Goal: Entertainment & Leisure: Consume media (video, audio)

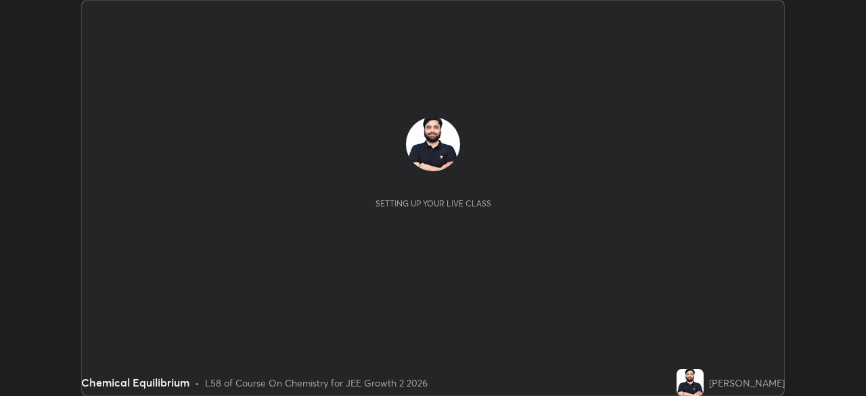
scroll to position [396, 866]
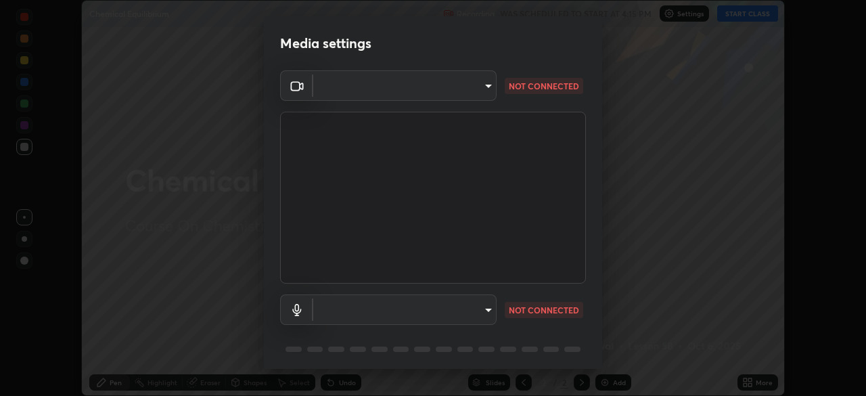
type input "192ca90c523cfdd937e4a0725d4108824b1e1e1832b9bb322643ae2a7bf66a5a"
type input "default"
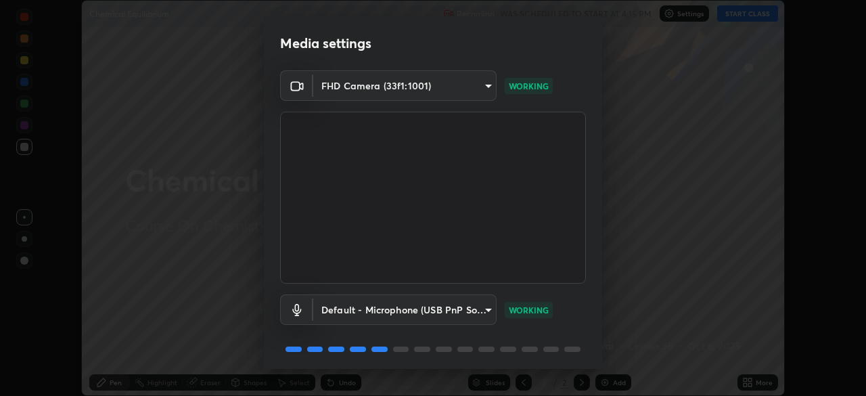
scroll to position [48, 0]
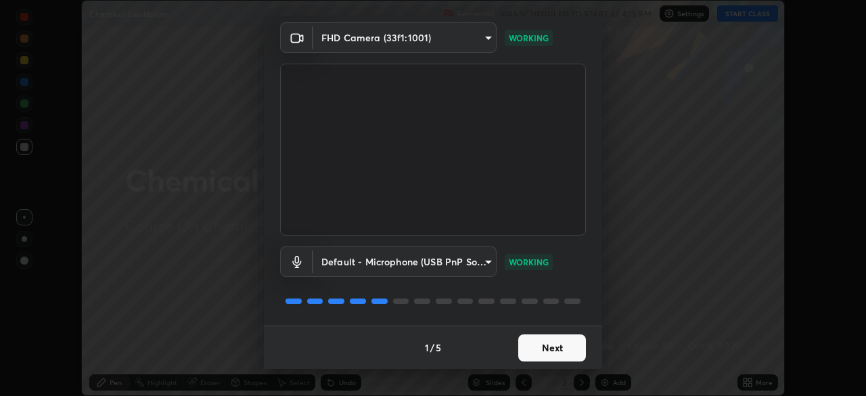
click at [542, 347] on button "Next" at bounding box center [553, 347] width 68 height 27
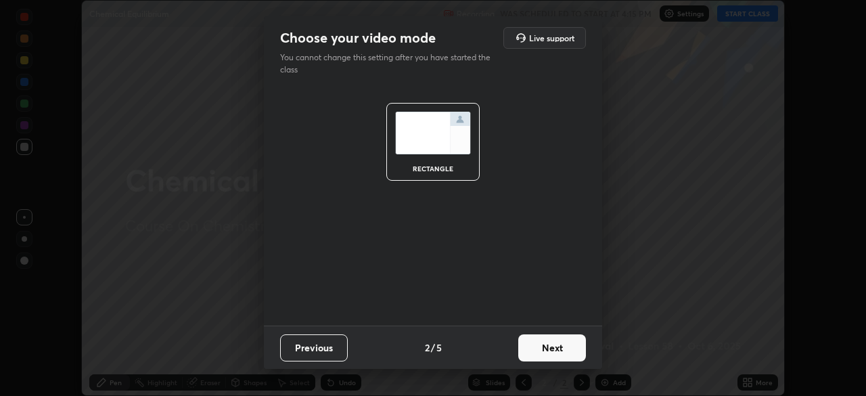
scroll to position [0, 0]
click at [548, 351] on button "Next" at bounding box center [553, 347] width 68 height 27
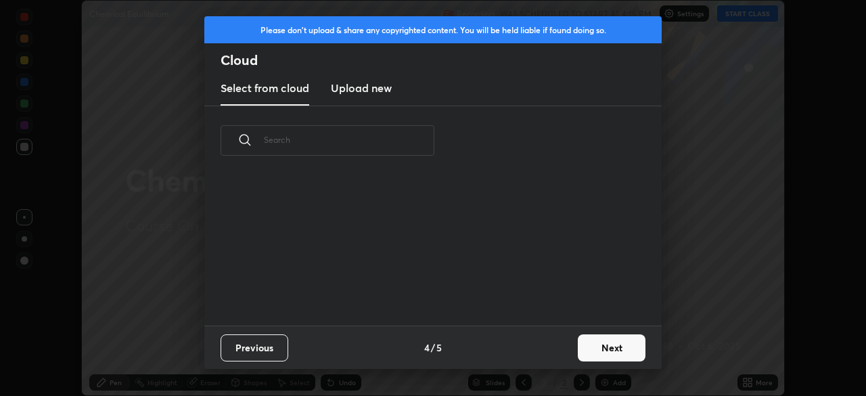
click at [596, 351] on button "Next" at bounding box center [612, 347] width 68 height 27
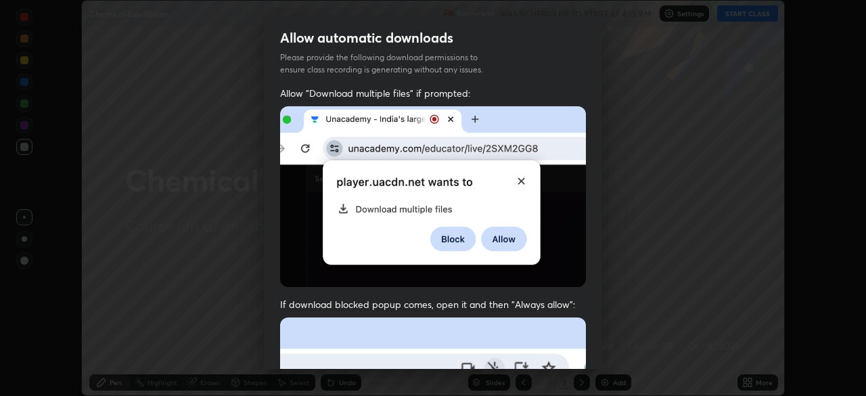
click at [445, 223] on img at bounding box center [433, 196] width 306 height 181
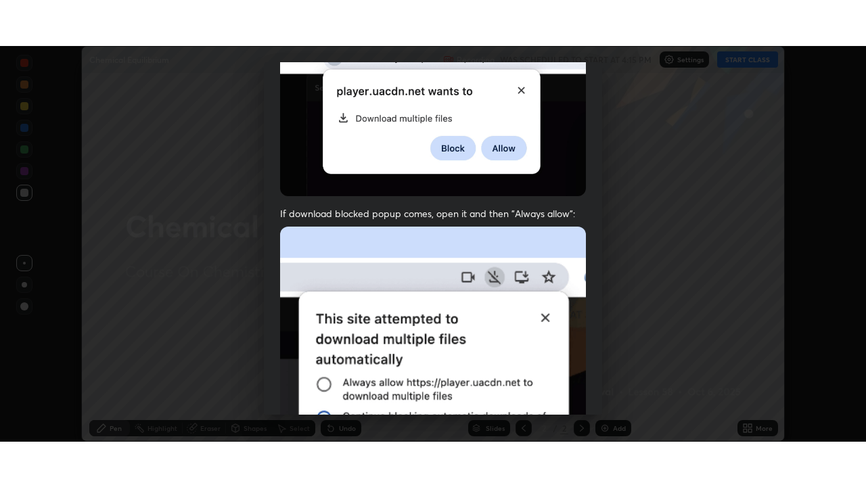
scroll to position [324, 0]
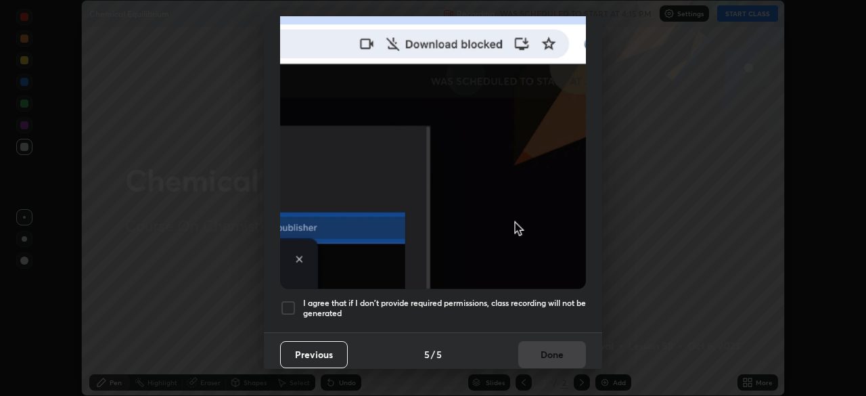
click at [481, 298] on h5 "I agree that if I don't provide required permissions, class recording will not …" at bounding box center [444, 308] width 283 height 21
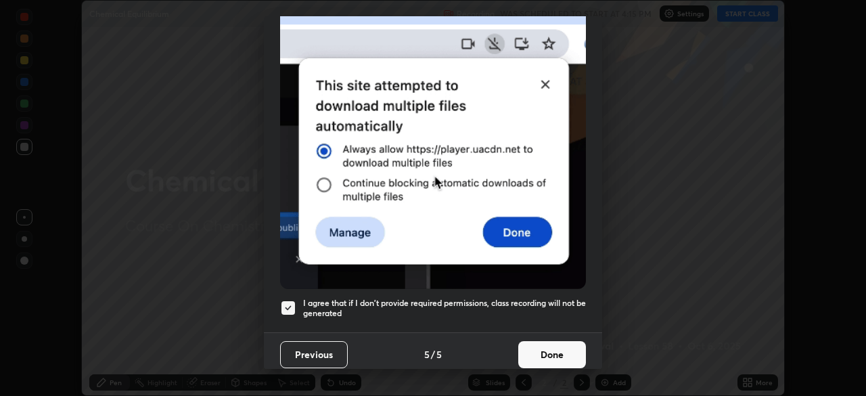
click at [535, 347] on button "Done" at bounding box center [553, 354] width 68 height 27
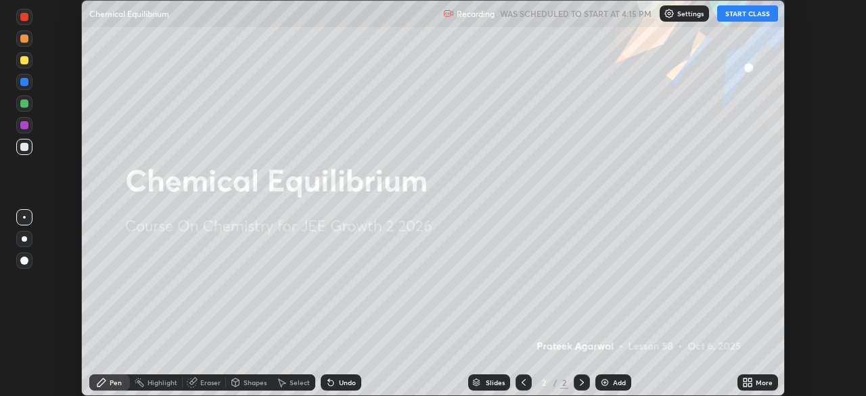
click at [730, 13] on button "START CLASS" at bounding box center [748, 13] width 61 height 16
click at [753, 384] on icon at bounding box center [748, 382] width 11 height 11
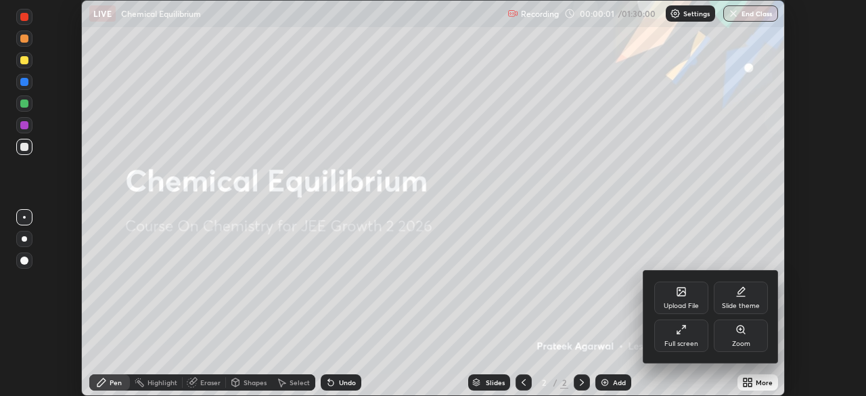
click at [672, 343] on div "Full screen" at bounding box center [682, 343] width 34 height 7
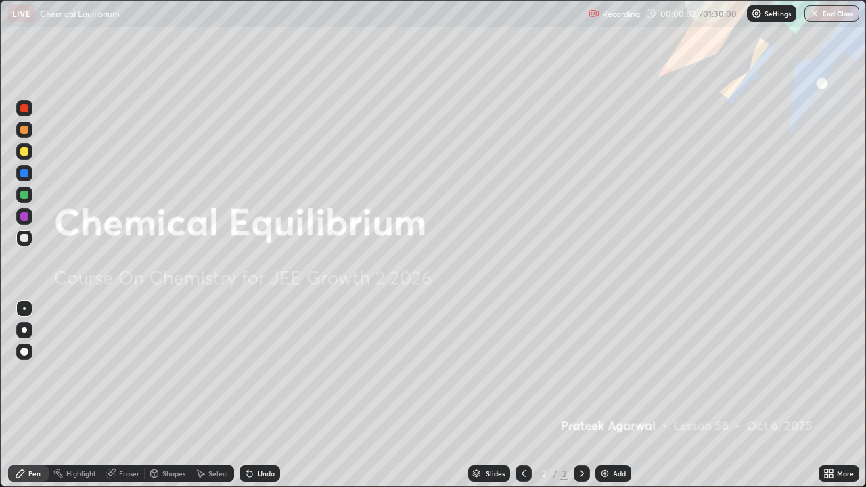
scroll to position [487, 866]
click at [616, 395] on div "Add" at bounding box center [619, 473] width 13 height 7
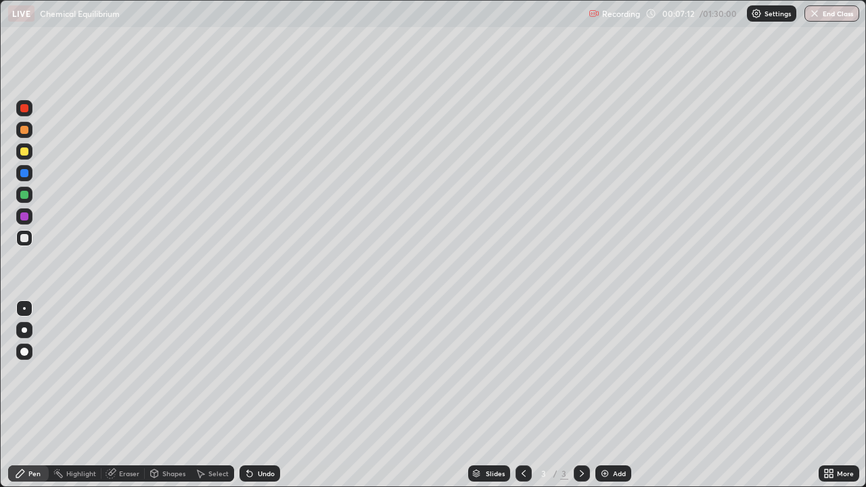
click at [261, 395] on div "Undo" at bounding box center [260, 474] width 41 height 16
click at [265, 395] on div "Undo" at bounding box center [266, 473] width 17 height 7
click at [612, 395] on div "Add" at bounding box center [614, 474] width 36 height 16
click at [619, 395] on div "Add" at bounding box center [619, 473] width 13 height 7
click at [609, 395] on img at bounding box center [605, 473] width 11 height 11
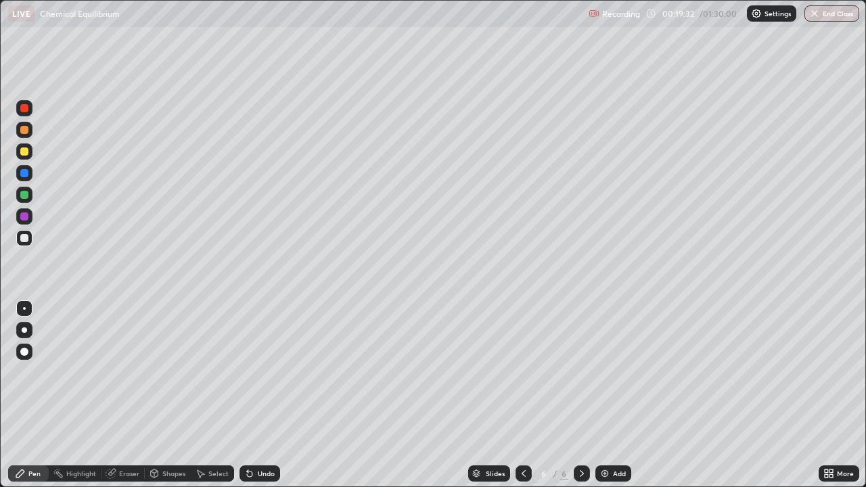
click at [164, 395] on div "Shapes" at bounding box center [173, 473] width 23 height 7
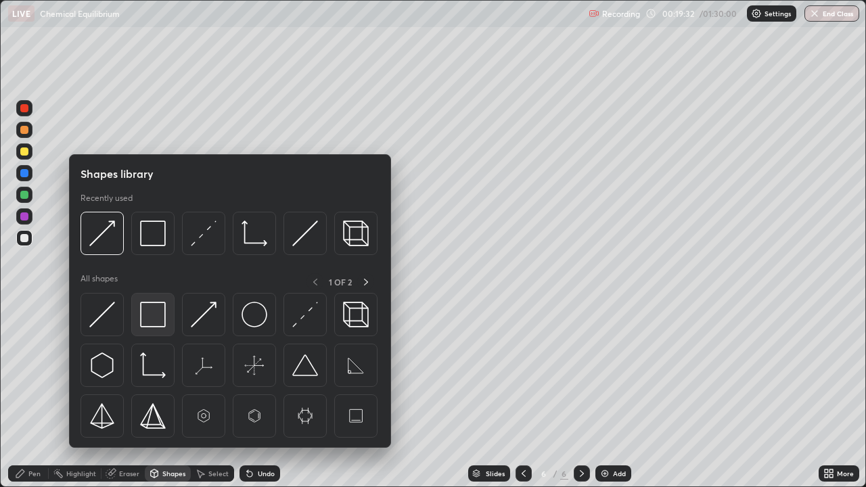
click at [162, 315] on img at bounding box center [153, 315] width 26 height 26
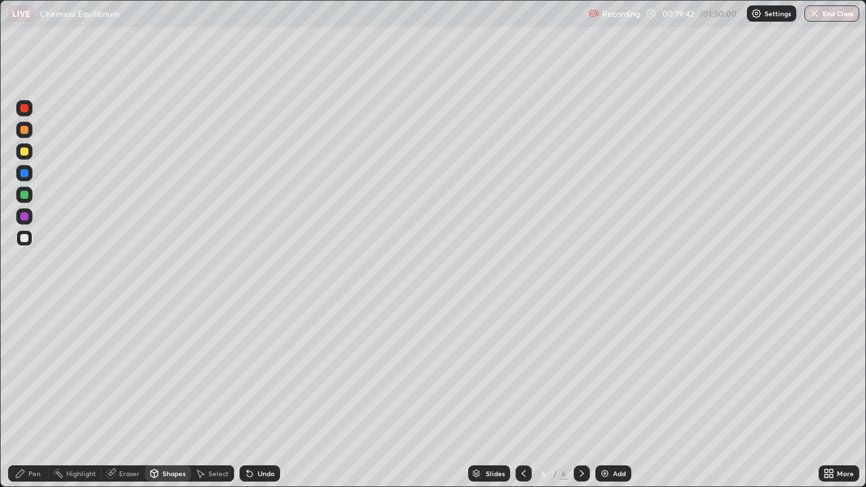
click at [35, 395] on div "Pen" at bounding box center [34, 473] width 12 height 7
click at [30, 133] on div at bounding box center [24, 130] width 16 height 16
click at [171, 395] on div "Shapes" at bounding box center [173, 473] width 23 height 7
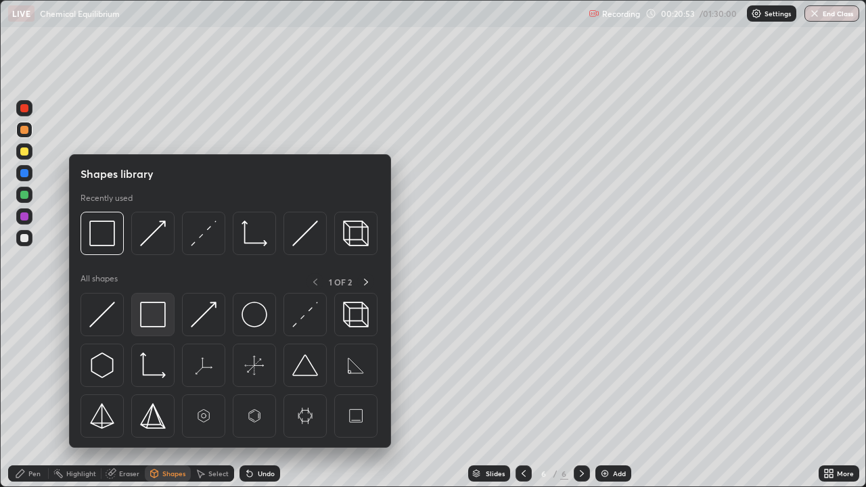
click at [160, 319] on img at bounding box center [153, 315] width 26 height 26
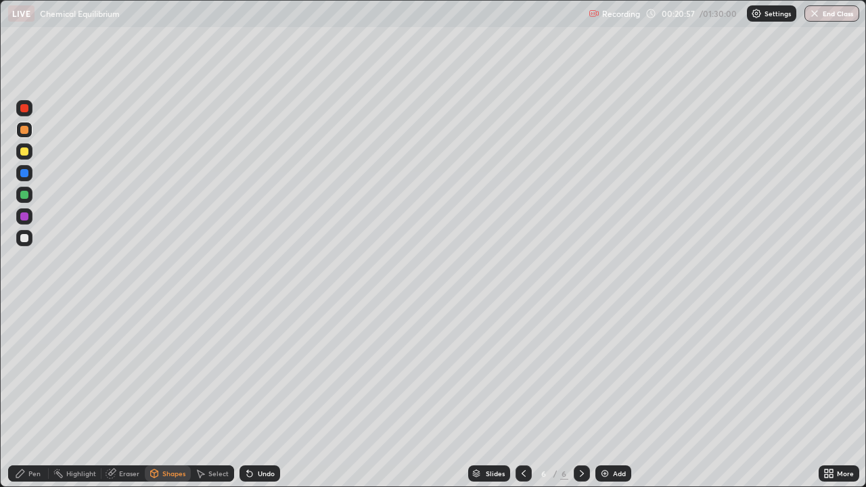
click at [37, 395] on div "Pen" at bounding box center [34, 473] width 12 height 7
click at [163, 395] on div "Shapes" at bounding box center [173, 473] width 23 height 7
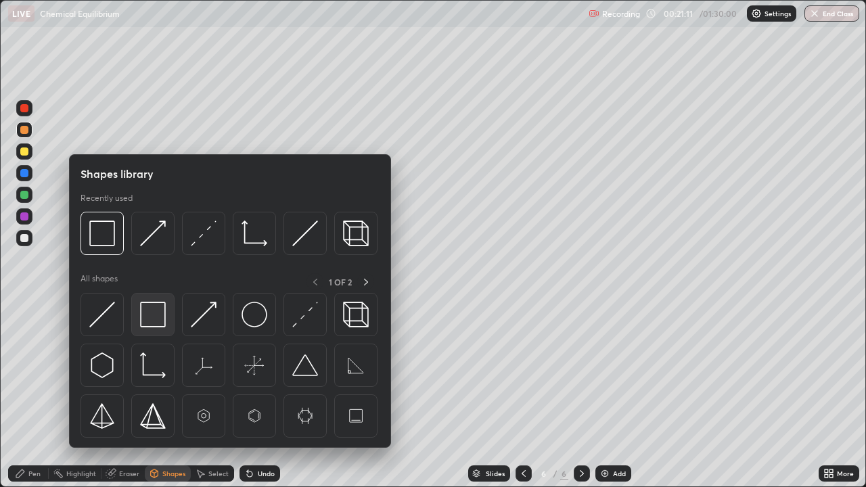
click at [157, 317] on img at bounding box center [153, 315] width 26 height 26
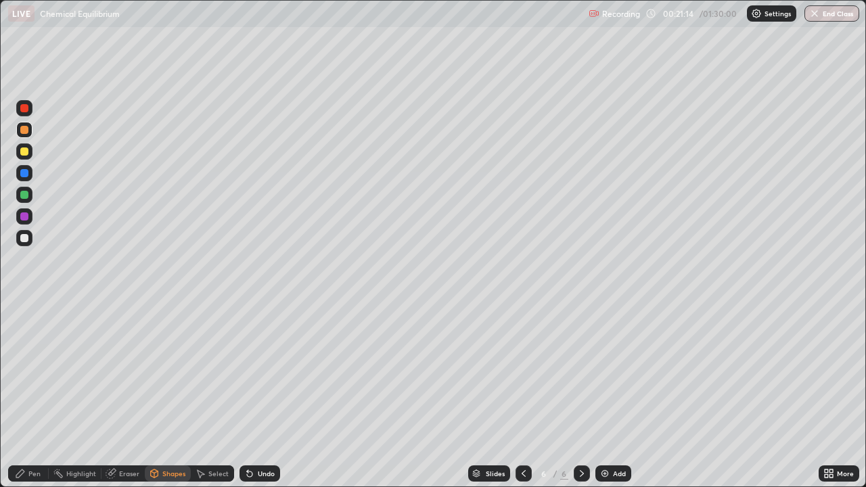
click at [38, 395] on div "Pen" at bounding box center [34, 473] width 12 height 7
click at [30, 239] on div at bounding box center [24, 238] width 16 height 16
click at [30, 133] on div at bounding box center [24, 130] width 16 height 16
click at [168, 395] on div "Shapes" at bounding box center [173, 473] width 23 height 7
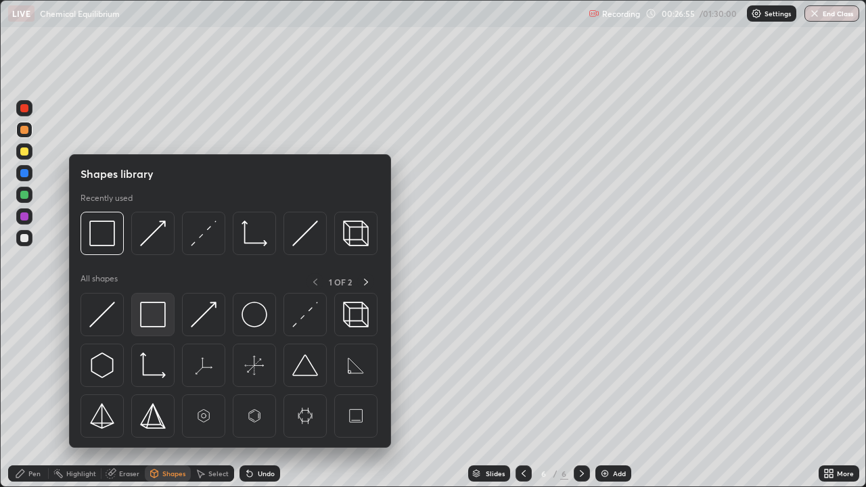
click at [163, 322] on img at bounding box center [153, 315] width 26 height 26
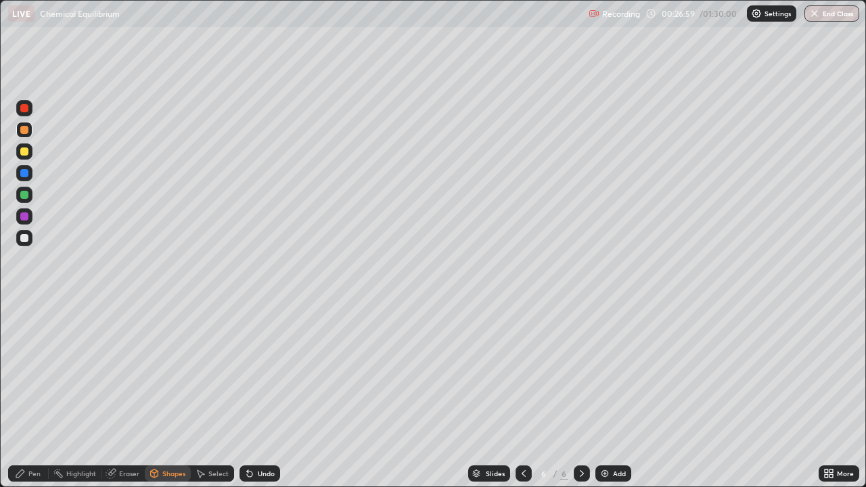
click at [41, 395] on div "Pen" at bounding box center [28, 474] width 41 height 16
click at [29, 240] on div at bounding box center [24, 238] width 16 height 16
click at [32, 126] on div at bounding box center [24, 130] width 16 height 16
click at [129, 395] on div "Eraser" at bounding box center [129, 473] width 20 height 7
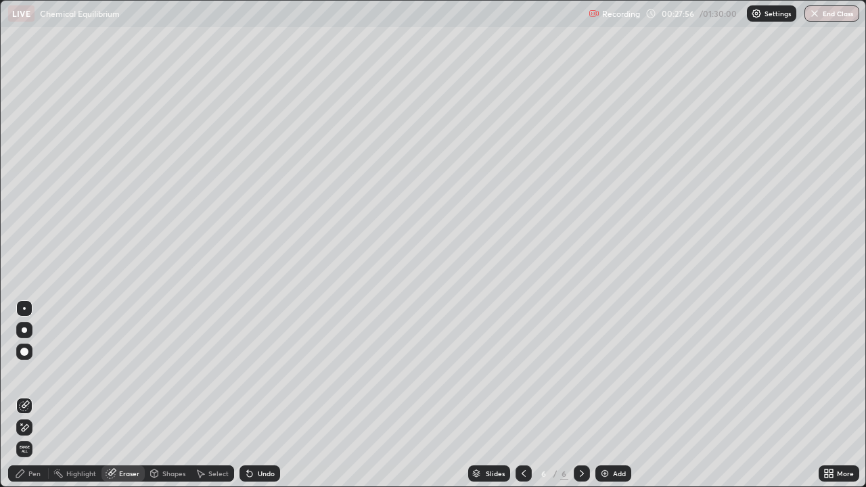
click at [41, 395] on div "Pen" at bounding box center [28, 474] width 41 height 16
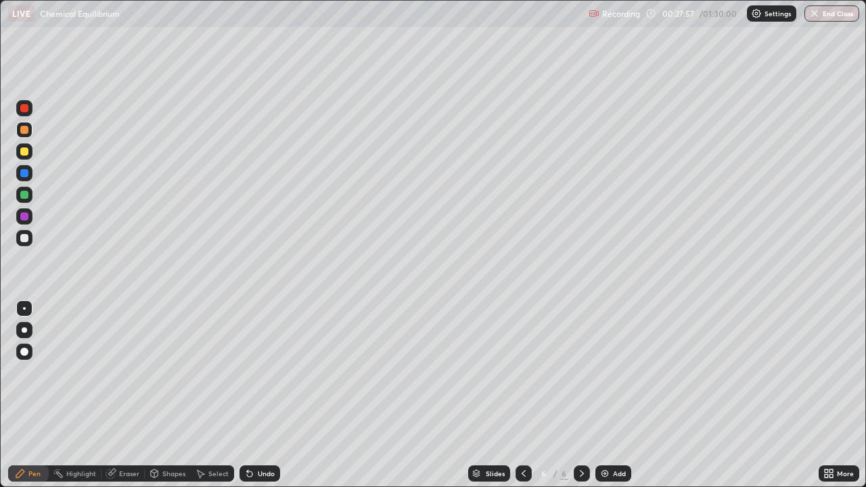
click at [30, 236] on div at bounding box center [24, 238] width 16 height 16
click at [269, 395] on div "Undo" at bounding box center [266, 473] width 17 height 7
click at [609, 395] on img at bounding box center [605, 473] width 11 height 11
click at [611, 395] on div "Add" at bounding box center [614, 474] width 36 height 16
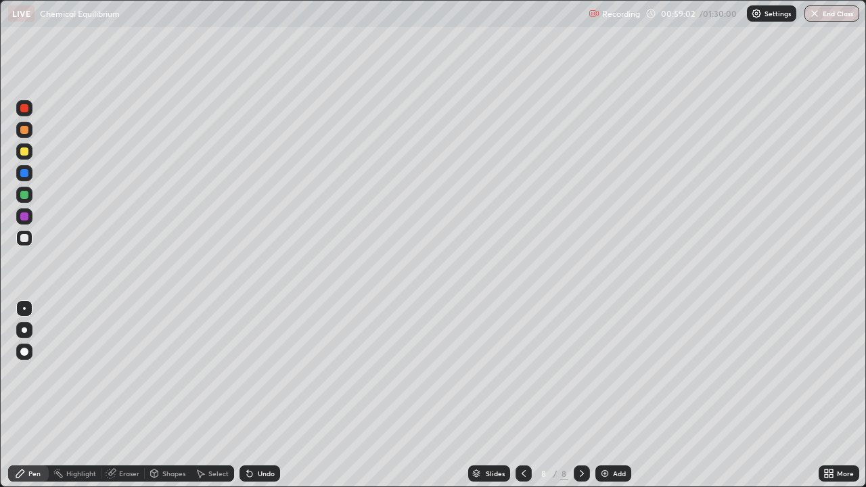
click at [135, 395] on div "Eraser" at bounding box center [123, 474] width 43 height 16
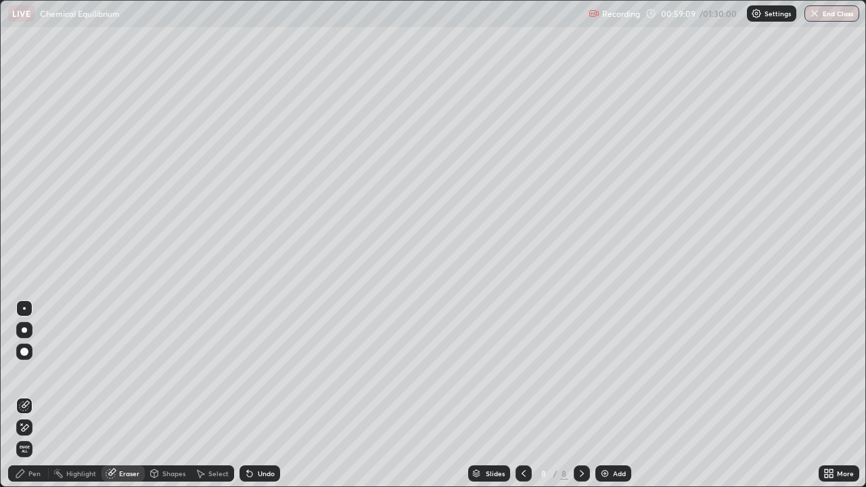
click at [39, 395] on div "Pen" at bounding box center [34, 473] width 12 height 7
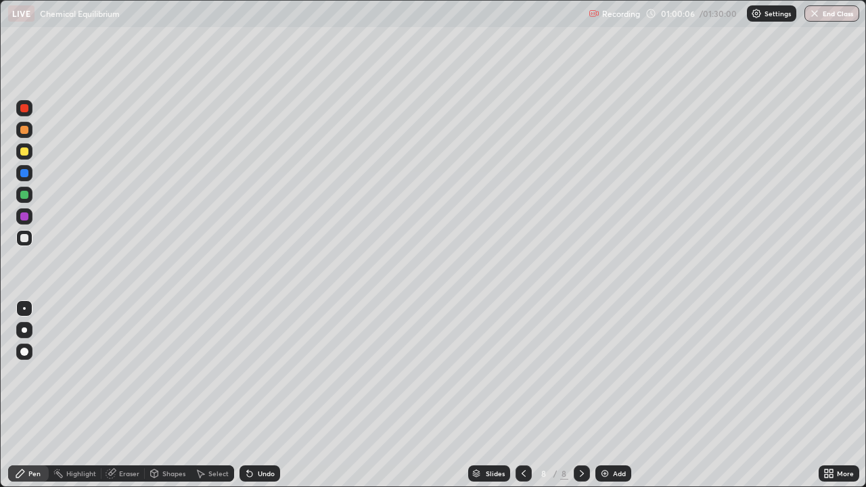
click at [270, 395] on div "Undo" at bounding box center [266, 473] width 17 height 7
click at [269, 395] on div "Undo" at bounding box center [266, 473] width 17 height 7
click at [267, 395] on div "Undo" at bounding box center [266, 473] width 17 height 7
click at [266, 395] on div "Undo" at bounding box center [260, 474] width 41 height 16
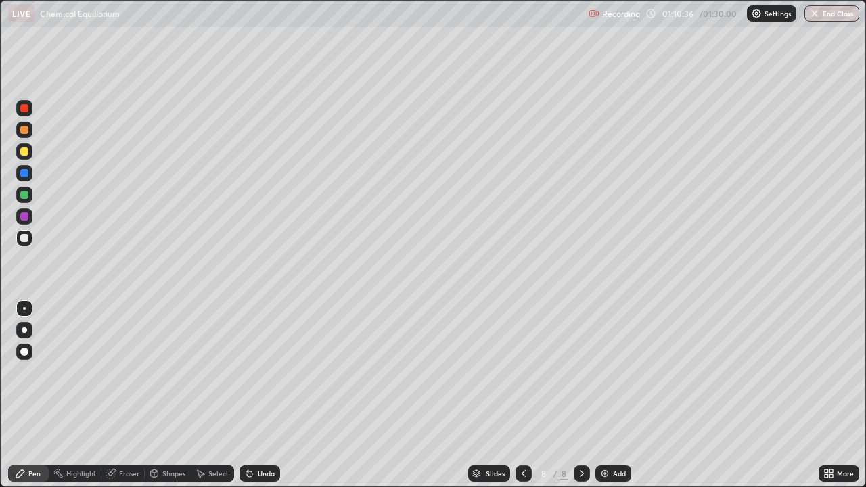
click at [603, 395] on img at bounding box center [605, 473] width 11 height 11
click at [118, 395] on div "Eraser" at bounding box center [123, 474] width 43 height 16
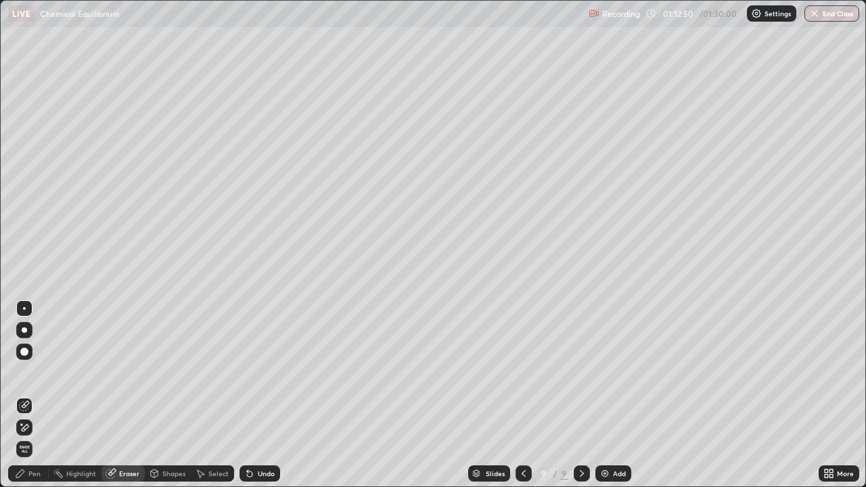
click at [28, 395] on icon at bounding box center [25, 427] width 7 height 7
click at [34, 395] on div "Pen" at bounding box center [34, 473] width 12 height 7
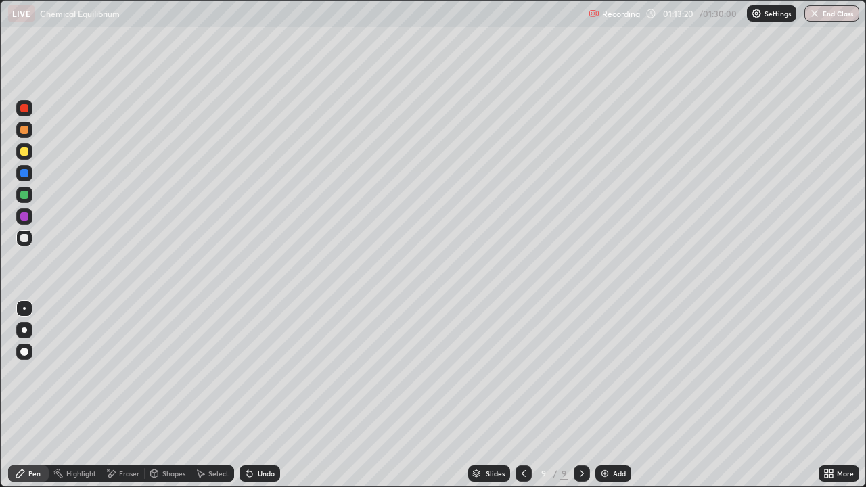
click at [30, 130] on div at bounding box center [24, 130] width 16 height 16
click at [613, 395] on div "Add" at bounding box center [619, 473] width 13 height 7
click at [31, 236] on div at bounding box center [24, 238] width 16 height 16
click at [31, 130] on div at bounding box center [24, 130] width 16 height 16
click at [25, 238] on div at bounding box center [24, 238] width 8 height 8
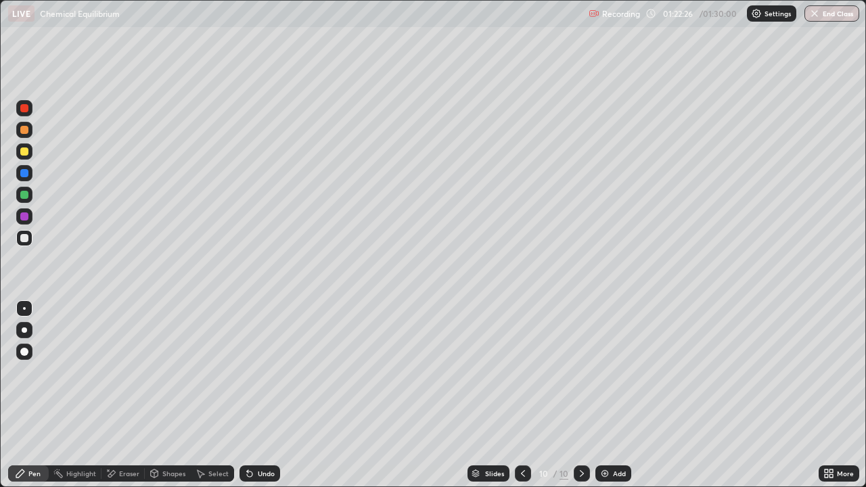
click at [819, 10] on img "button" at bounding box center [815, 13] width 11 height 11
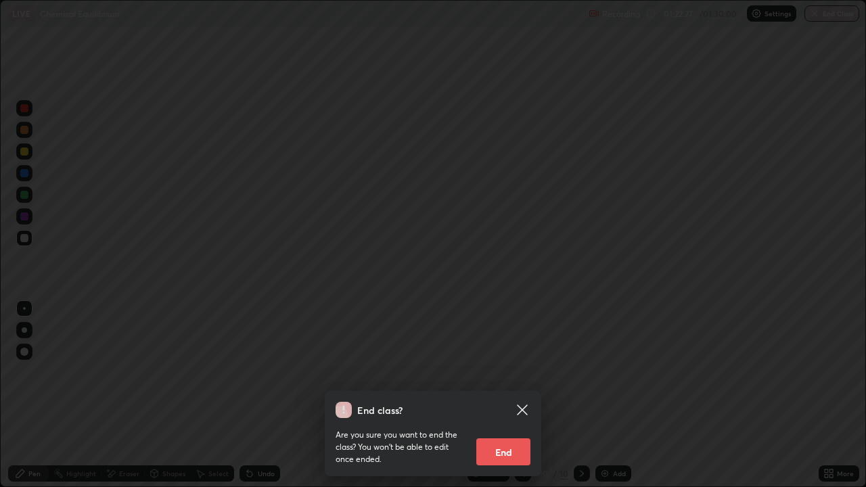
click at [511, 395] on button "End" at bounding box center [504, 452] width 54 height 27
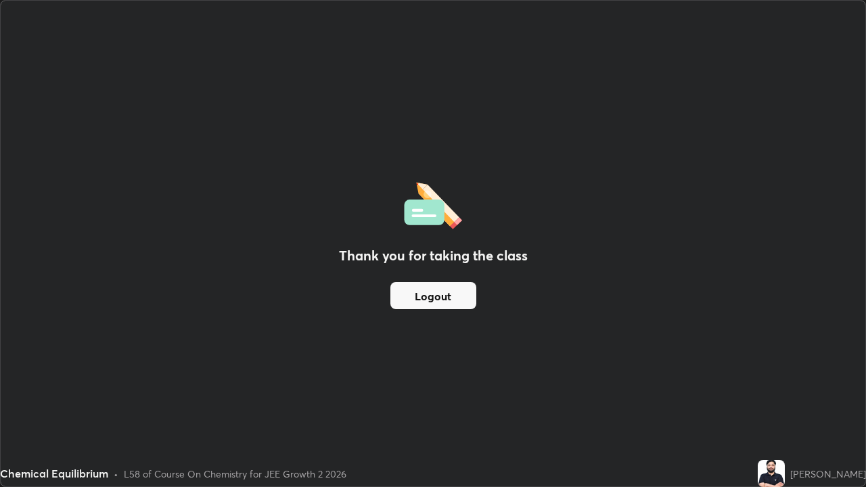
click at [465, 299] on button "Logout" at bounding box center [434, 295] width 86 height 27
